Goal: Navigation & Orientation: Find specific page/section

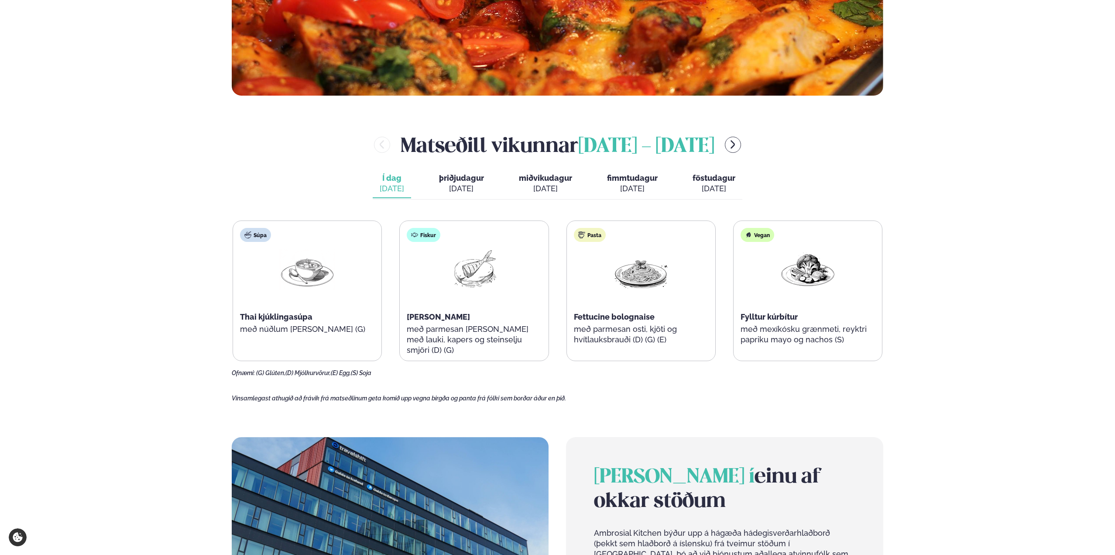
scroll to position [393, 0]
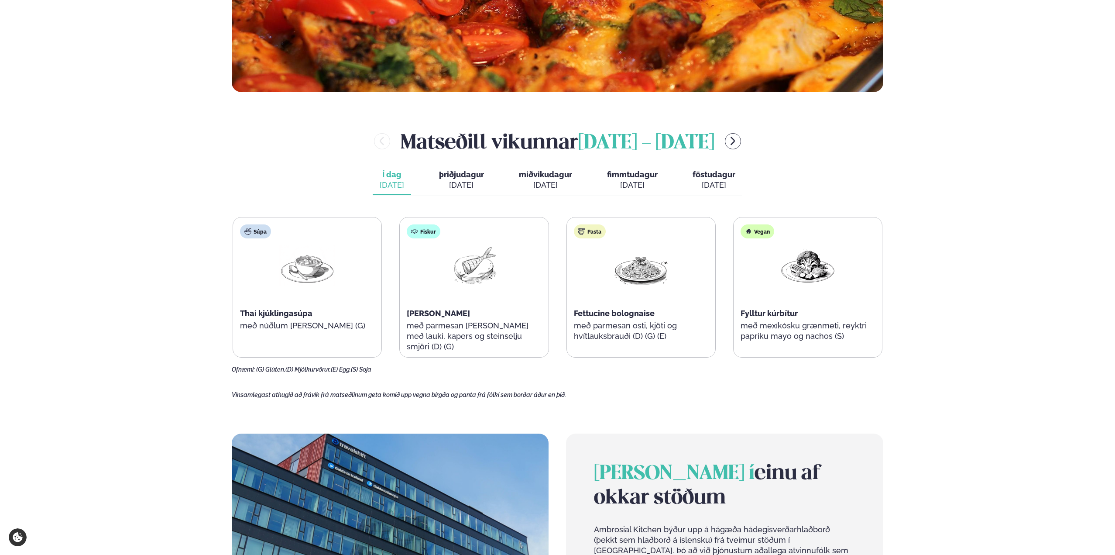
click at [464, 181] on div "[DATE]" at bounding box center [461, 185] width 45 height 10
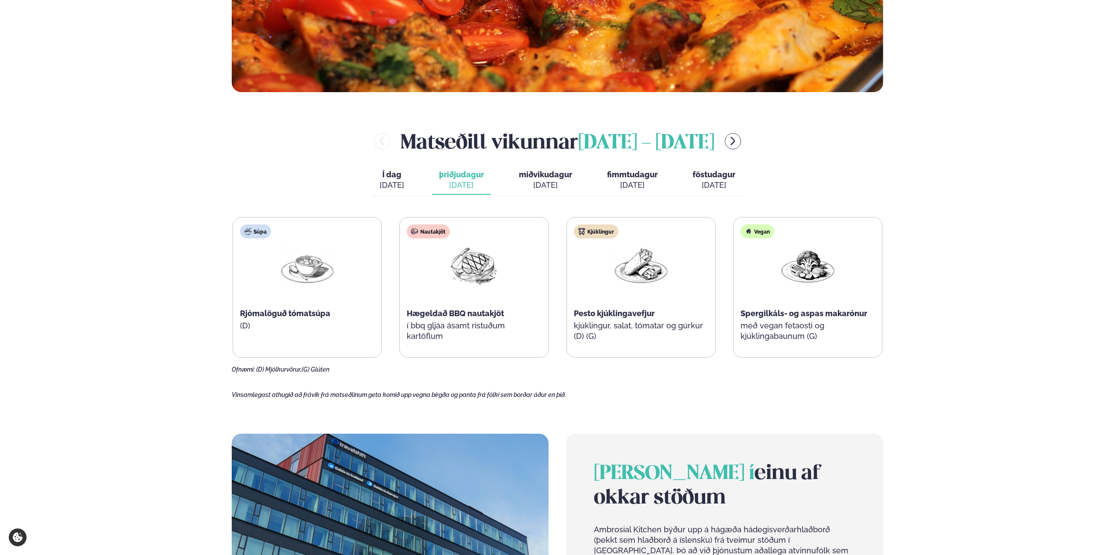
click at [521, 188] on div "[DATE]" at bounding box center [545, 185] width 53 height 10
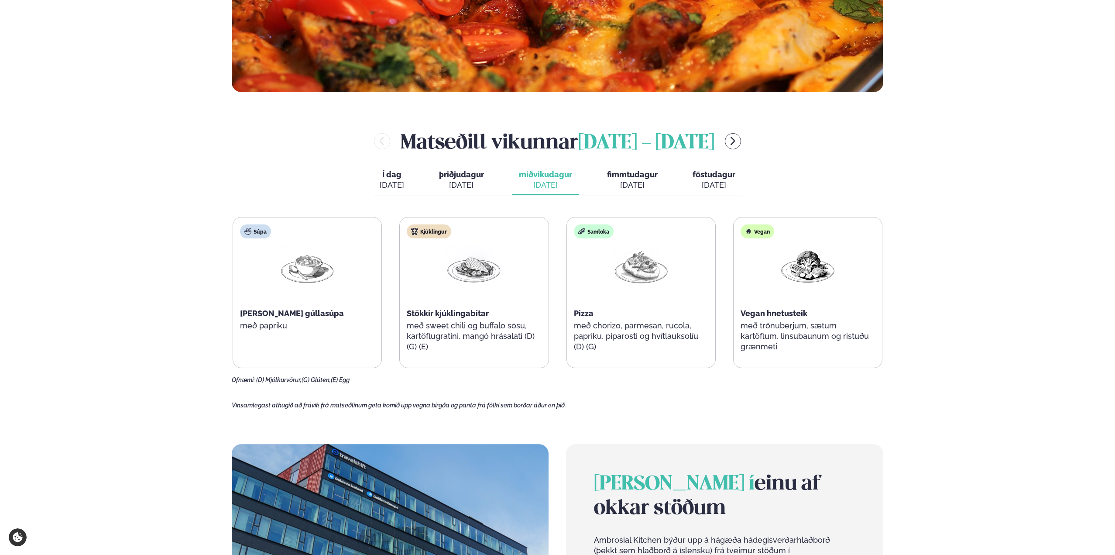
click at [593, 186] on div "Í dag Í d. [DATE] þriðjudagur þri. [DATE] miðvikudagur mið. [DATE] fimmtudagur …" at bounding box center [558, 181] width 370 height 30
click at [621, 185] on div "[DATE]" at bounding box center [632, 185] width 51 height 10
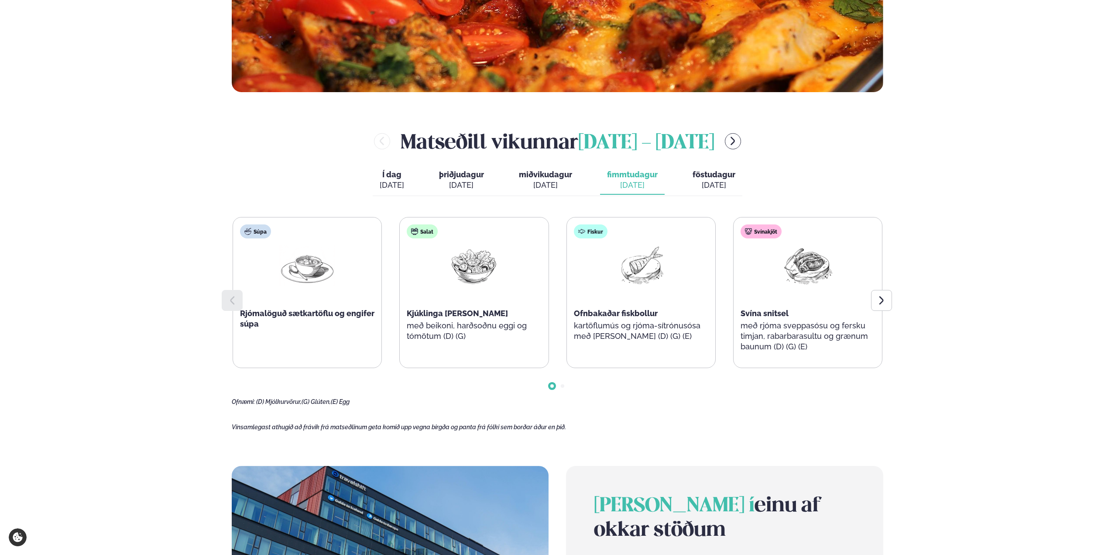
click at [689, 189] on button "föstudagur fös. [DATE]" at bounding box center [713, 180] width 57 height 29
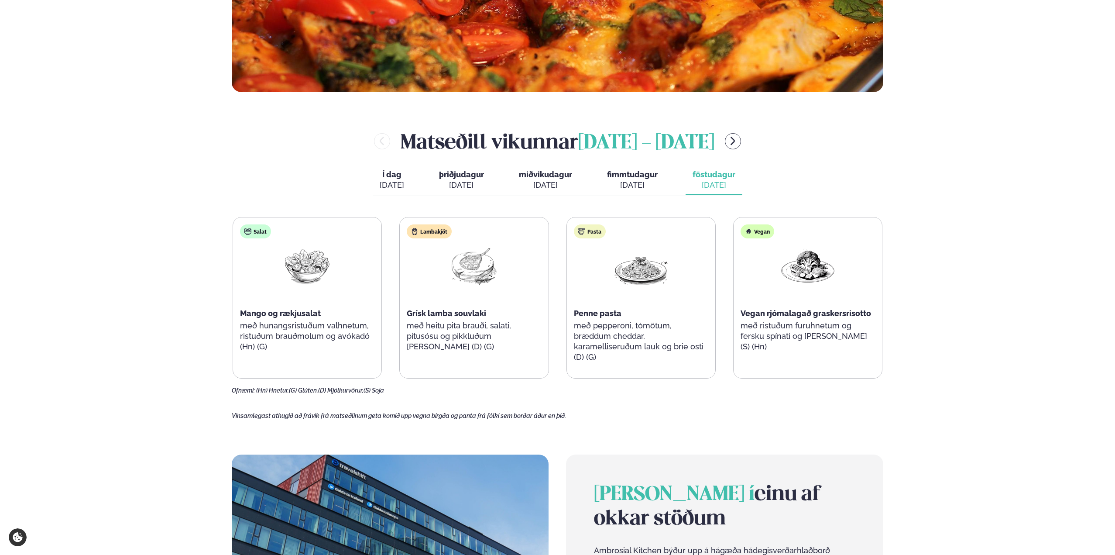
click at [630, 180] on div "[DATE]" at bounding box center [632, 185] width 51 height 10
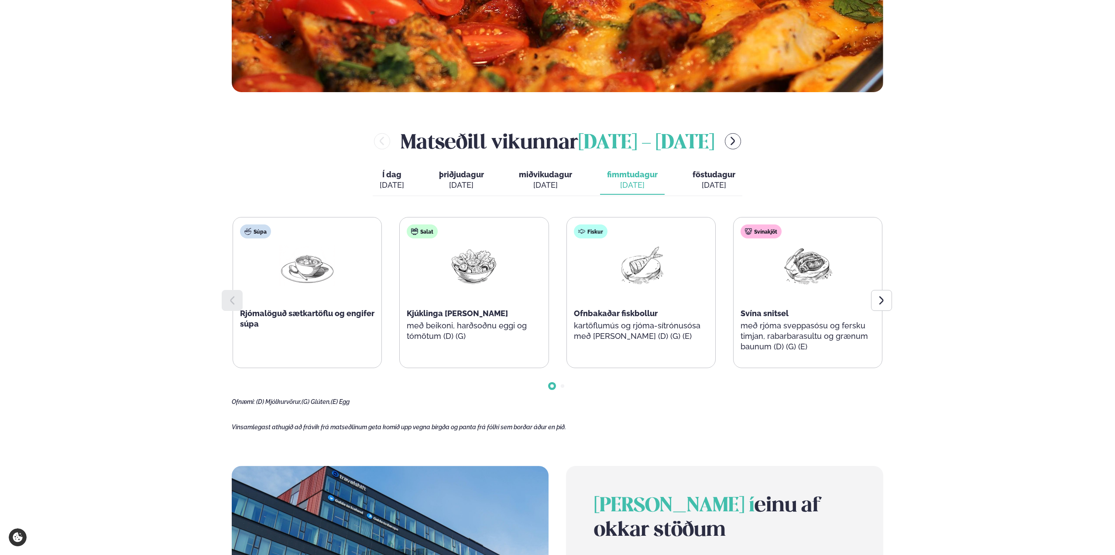
click at [547, 185] on div "[DATE]" at bounding box center [545, 185] width 53 height 10
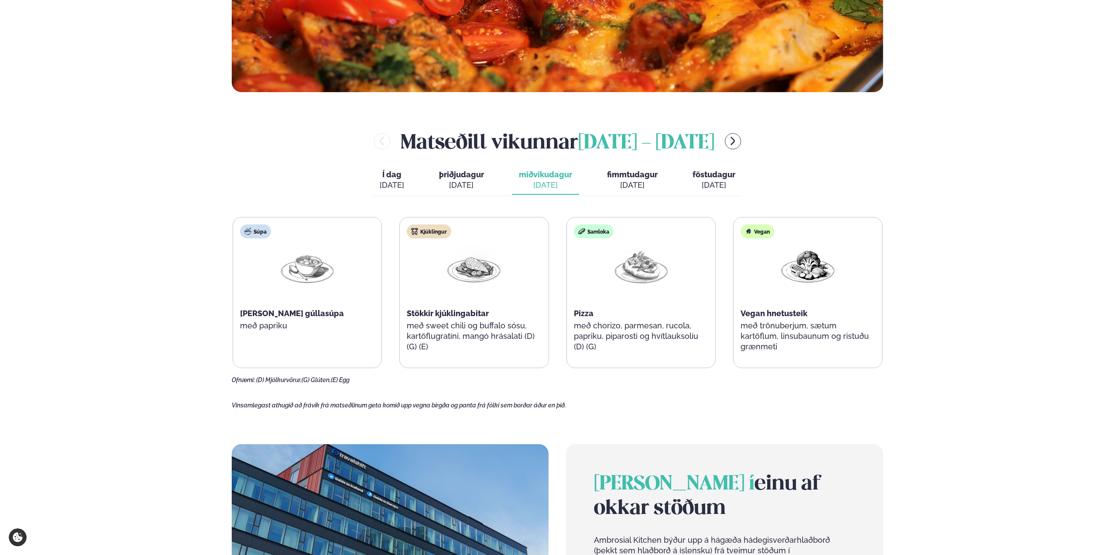
click at [464, 187] on div "[DATE]" at bounding box center [461, 185] width 45 height 10
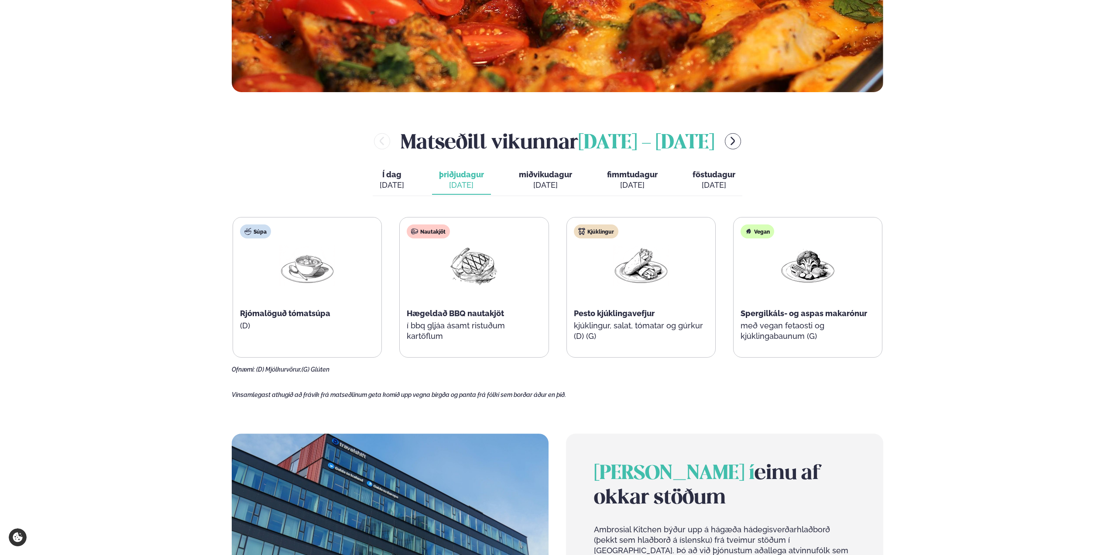
click at [404, 177] on button "Í dag Í d. [DATE]" at bounding box center [392, 180] width 38 height 29
